Goal: Find contact information: Find contact information

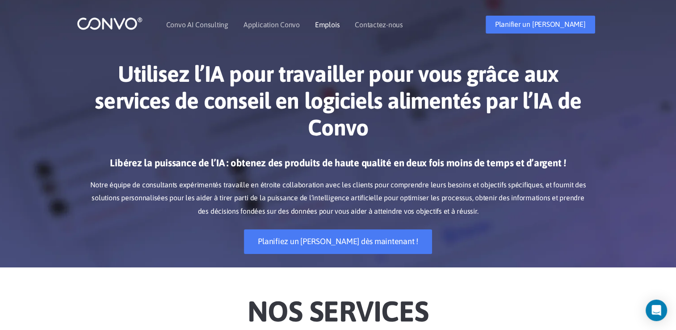
click at [330, 24] on link "Emplois" at bounding box center [327, 24] width 25 height 7
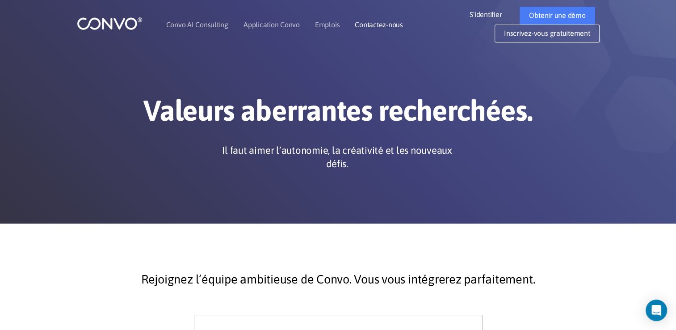
click at [396, 24] on link "Contactez-nous" at bounding box center [379, 24] width 48 height 7
